Goal: Task Accomplishment & Management: Manage account settings

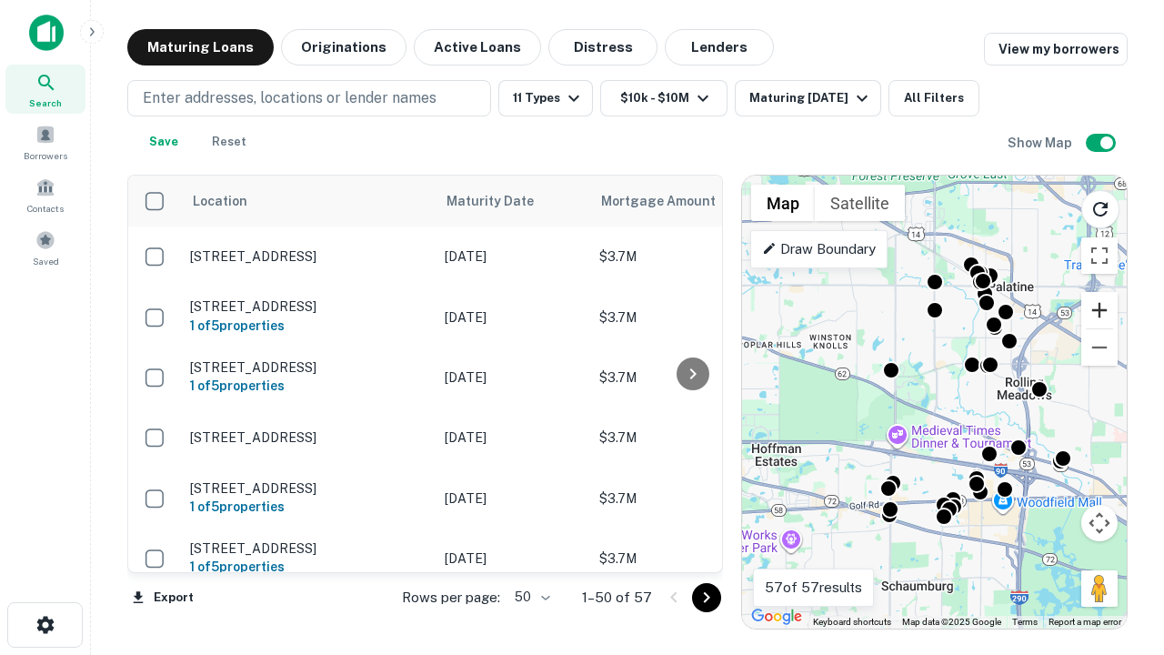
click at [1099, 310] on button "Zoom in" at bounding box center [1099, 310] width 36 height 36
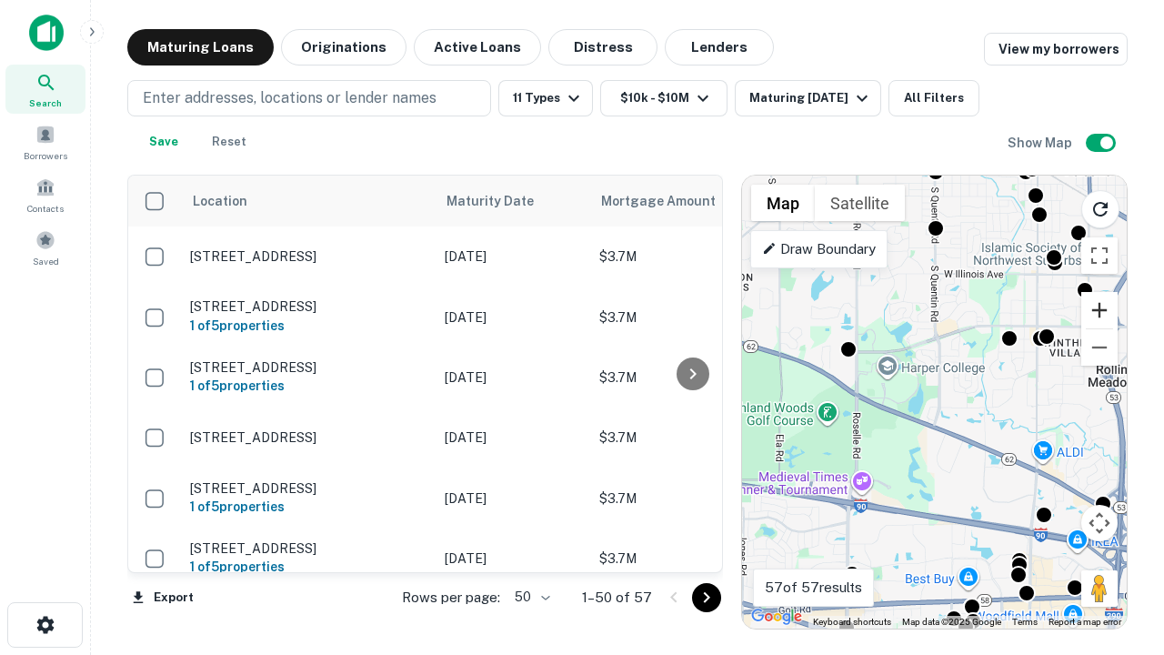
click at [1099, 310] on button "Zoom in" at bounding box center [1099, 310] width 36 height 36
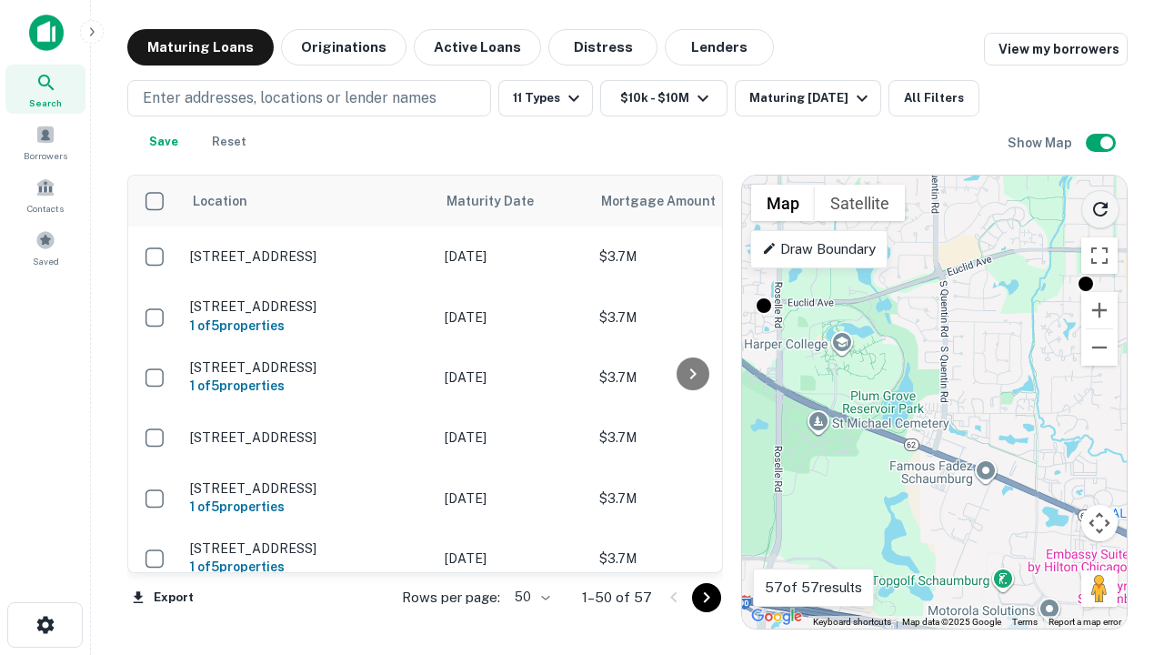
click at [1100, 205] on icon "Reload search area" at bounding box center [1100, 209] width 22 height 22
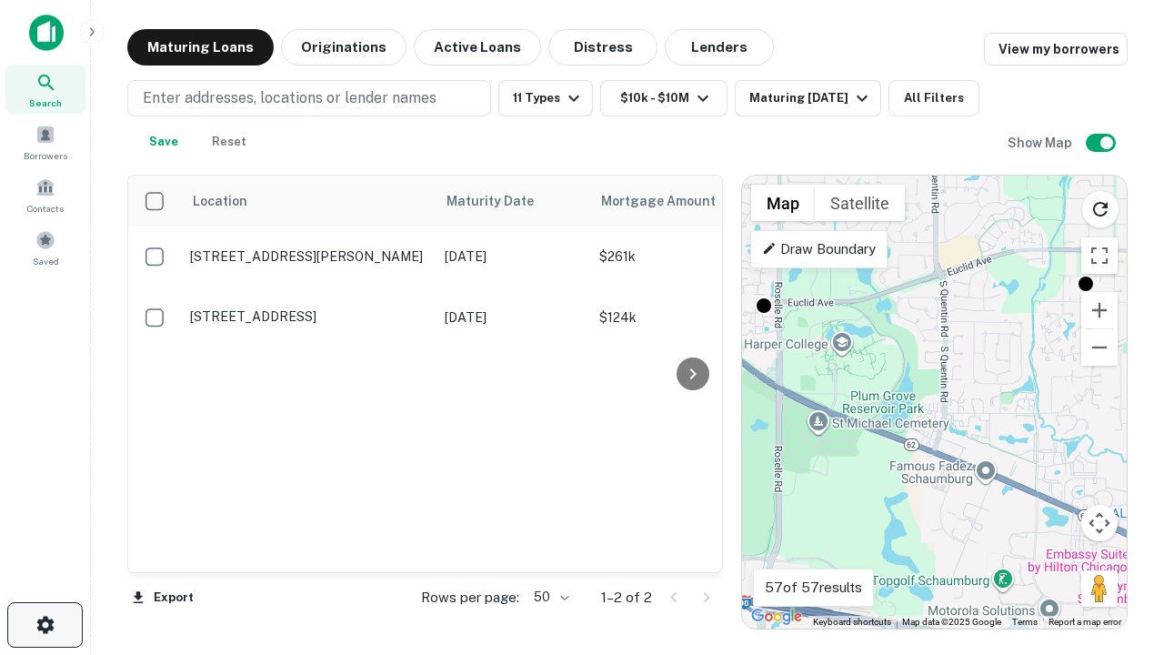
click at [45, 625] on icon "button" at bounding box center [46, 625] width 22 height 22
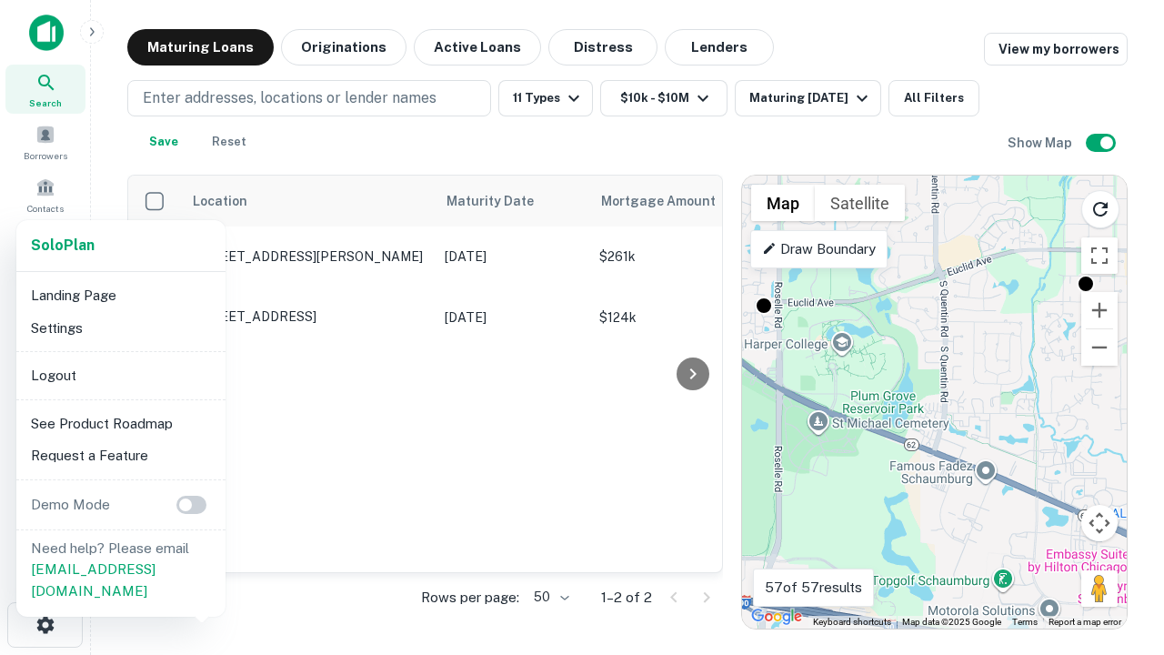
click at [120, 375] on li "Logout" at bounding box center [121, 375] width 195 height 33
